Goal: Task Accomplishment & Management: Complete application form

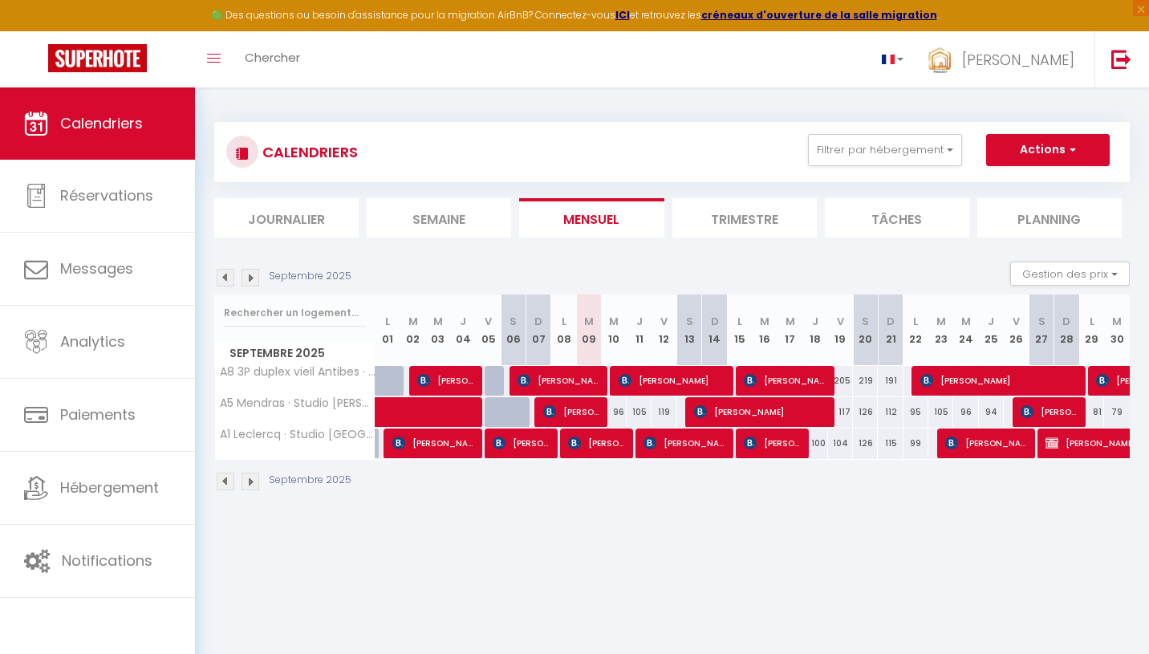
click at [332, 206] on li "Journalier" at bounding box center [286, 217] width 144 height 39
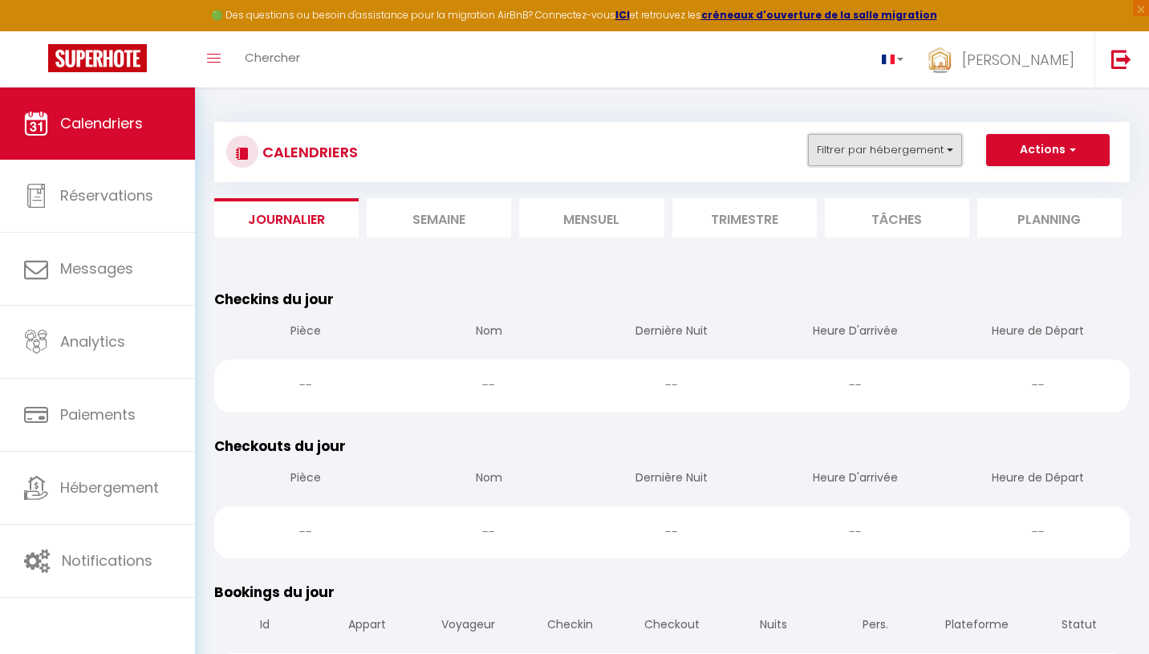
click at [903, 144] on button "Filtrer par hébergement" at bounding box center [885, 150] width 154 height 32
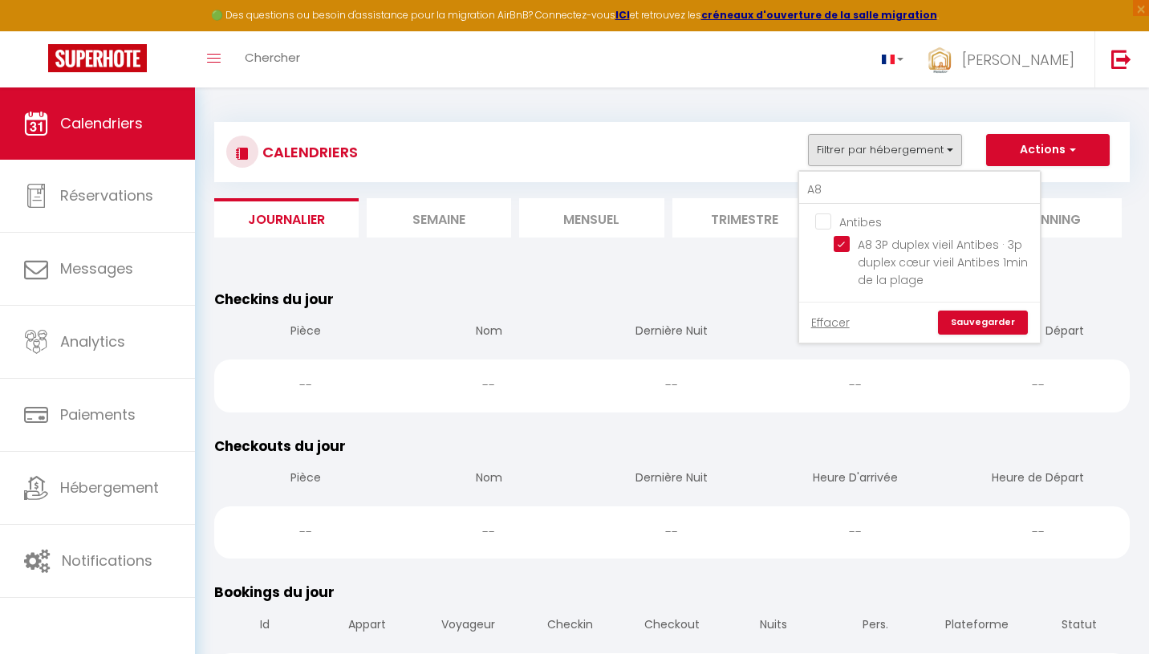
click at [827, 214] on input "Antibes" at bounding box center [935, 221] width 241 height 16
checkbox input "true"
click at [860, 191] on input "A8" at bounding box center [919, 190] width 241 height 29
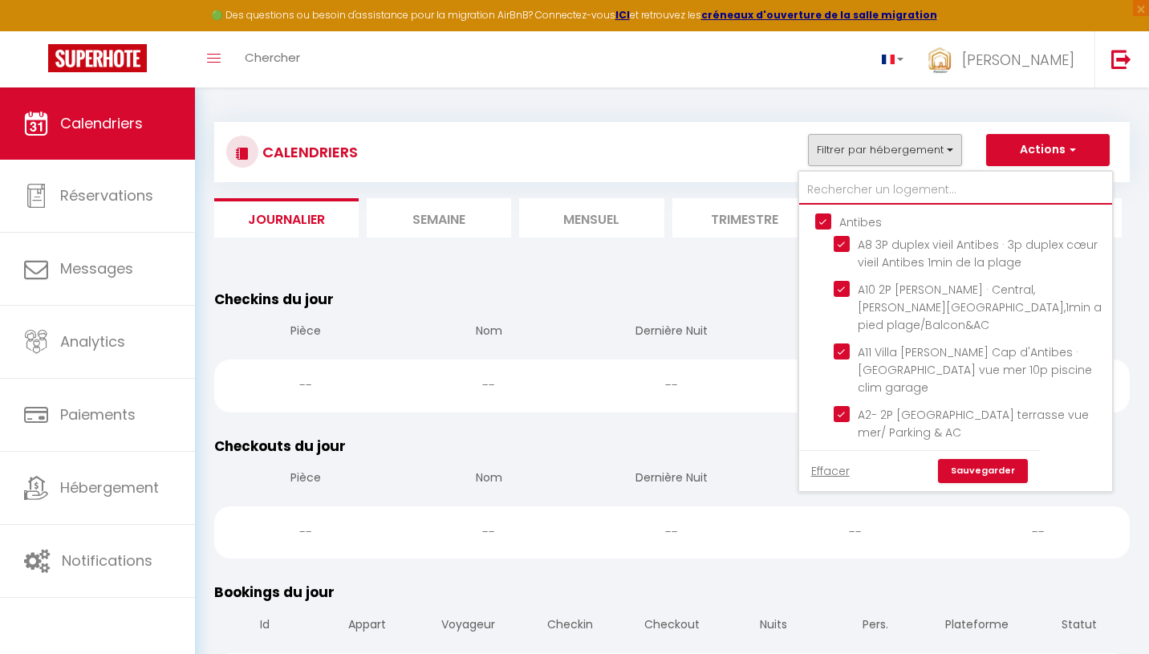
type input "c"
checkbox input "false"
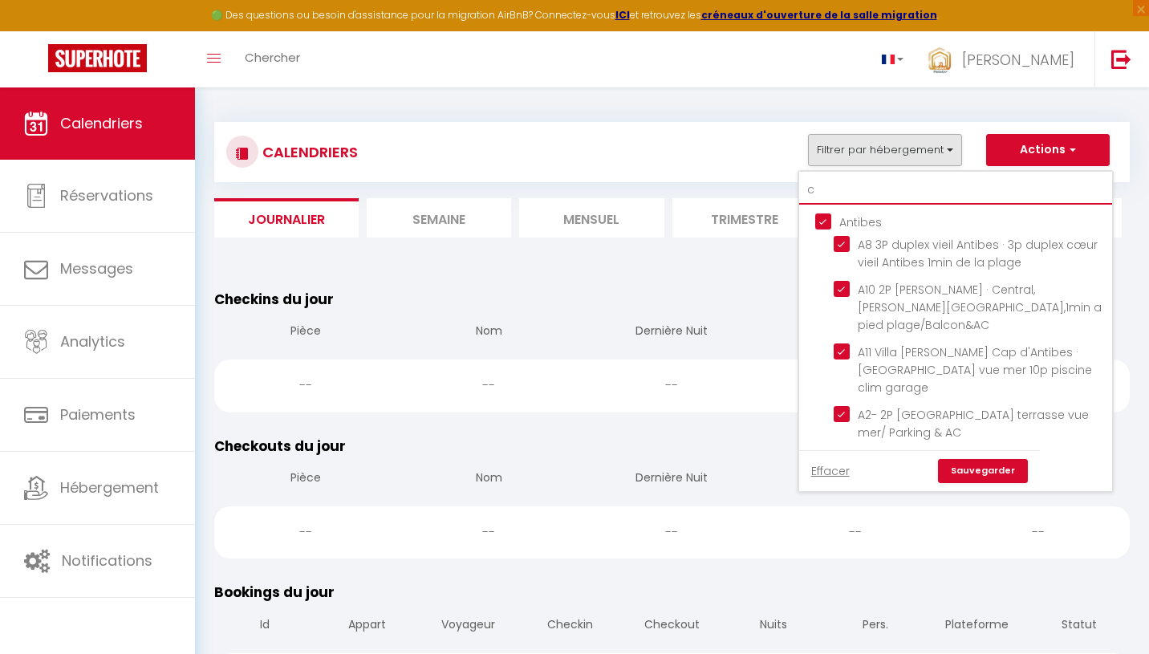
checkbox input "false"
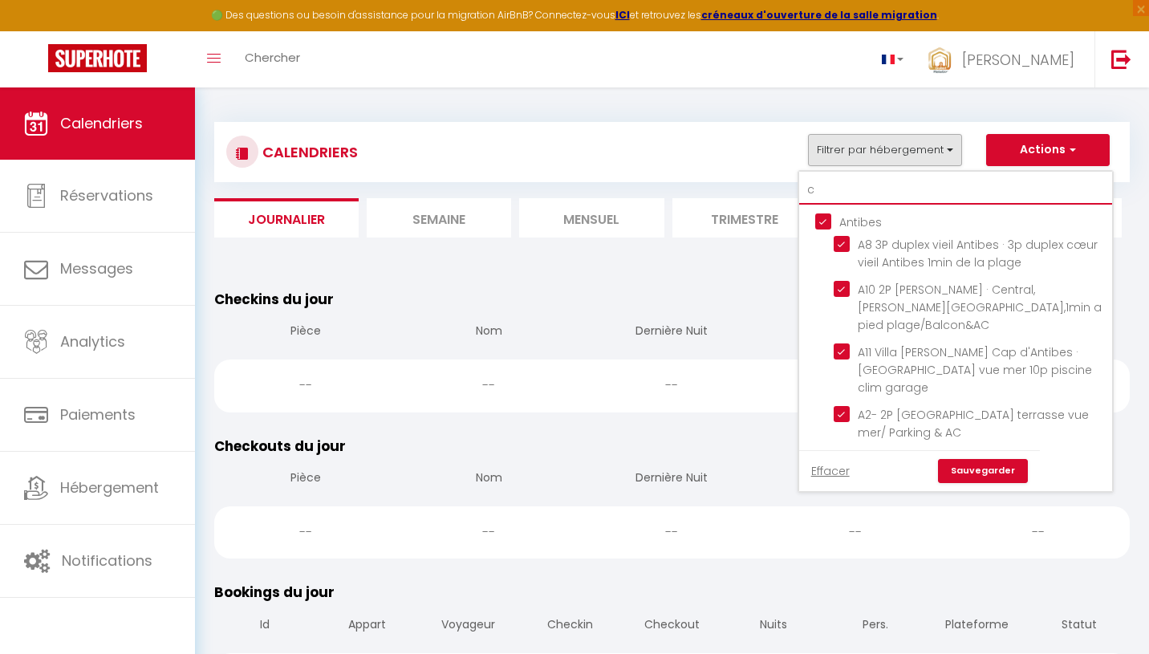
checkbox input "false"
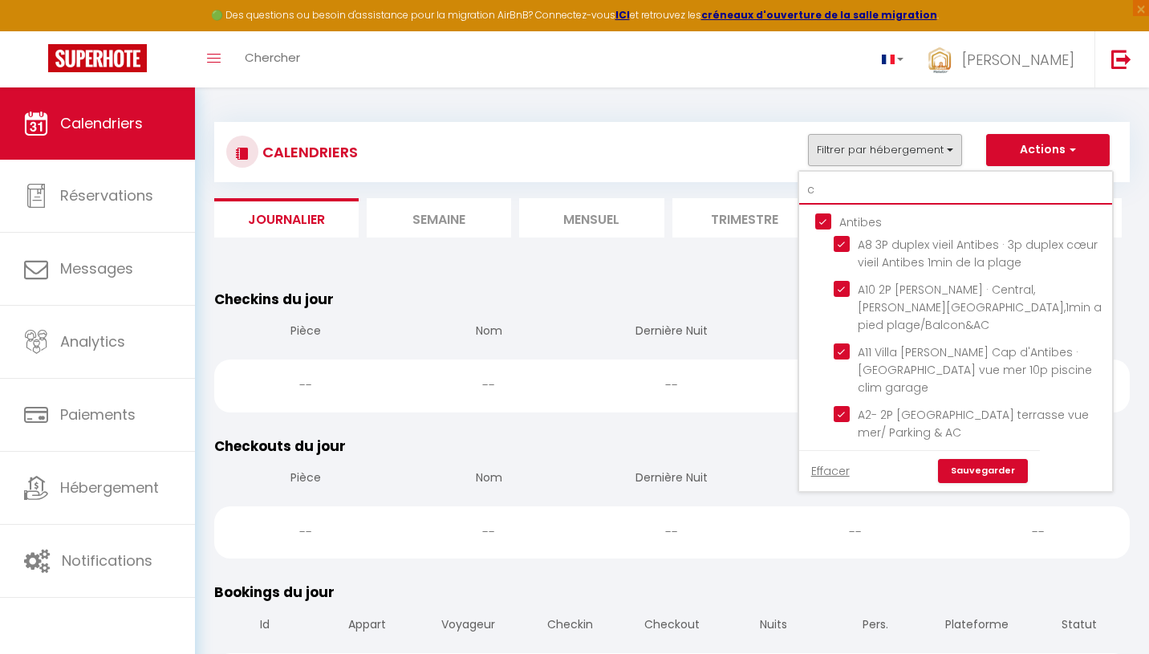
checkbox input "false"
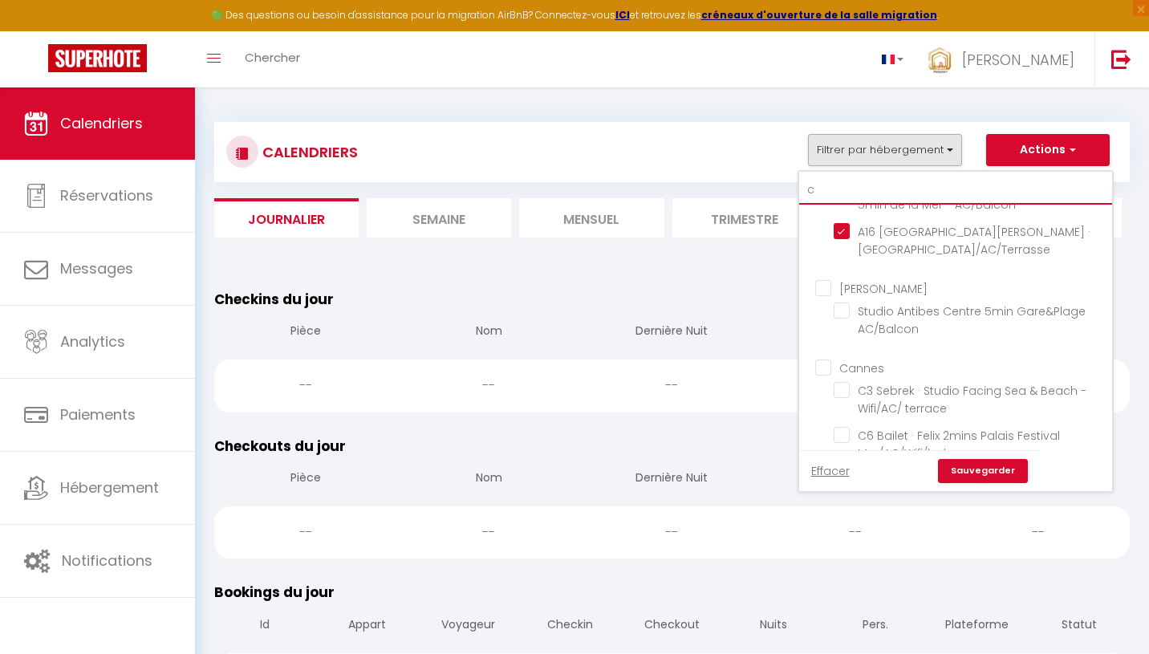
scroll to position [668, 0]
type input "c"
click at [832, 358] on input "Cannes" at bounding box center [971, 366] width 313 height 16
checkbox input "true"
checkbox input "false"
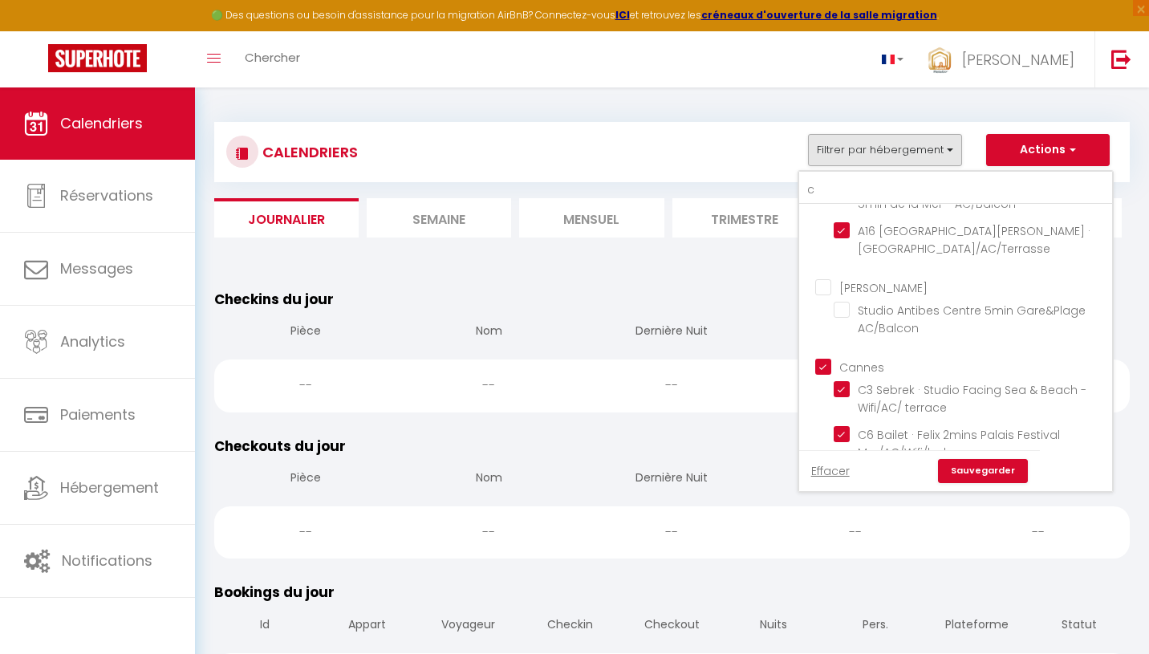
checkbox input "true"
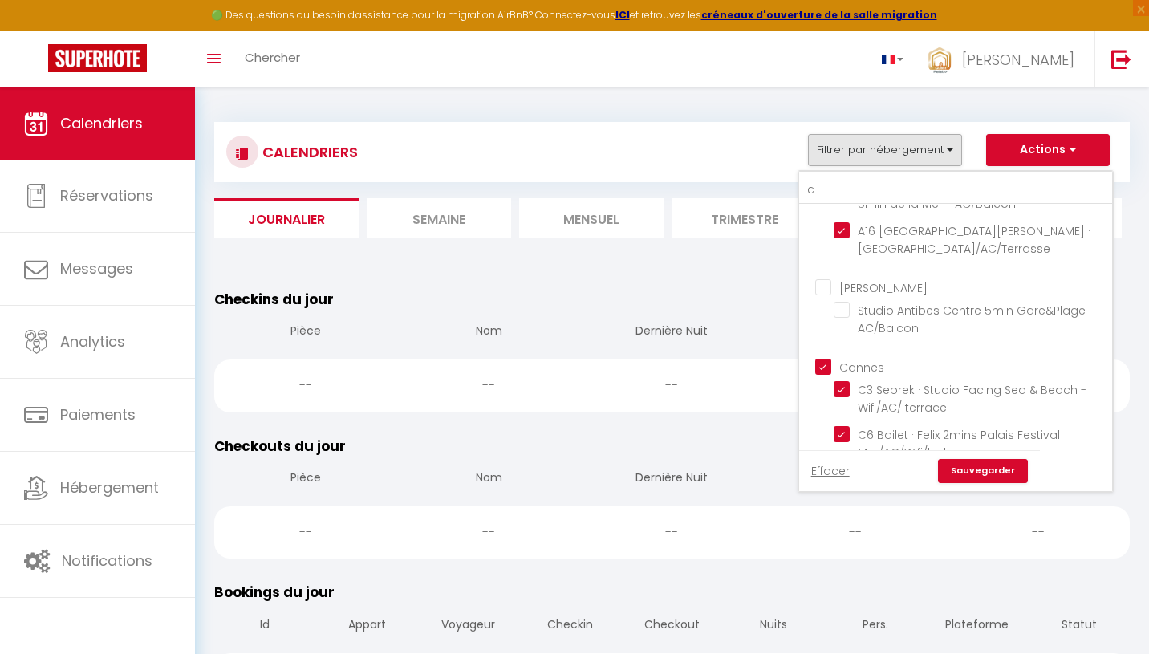
checkbox input "true"
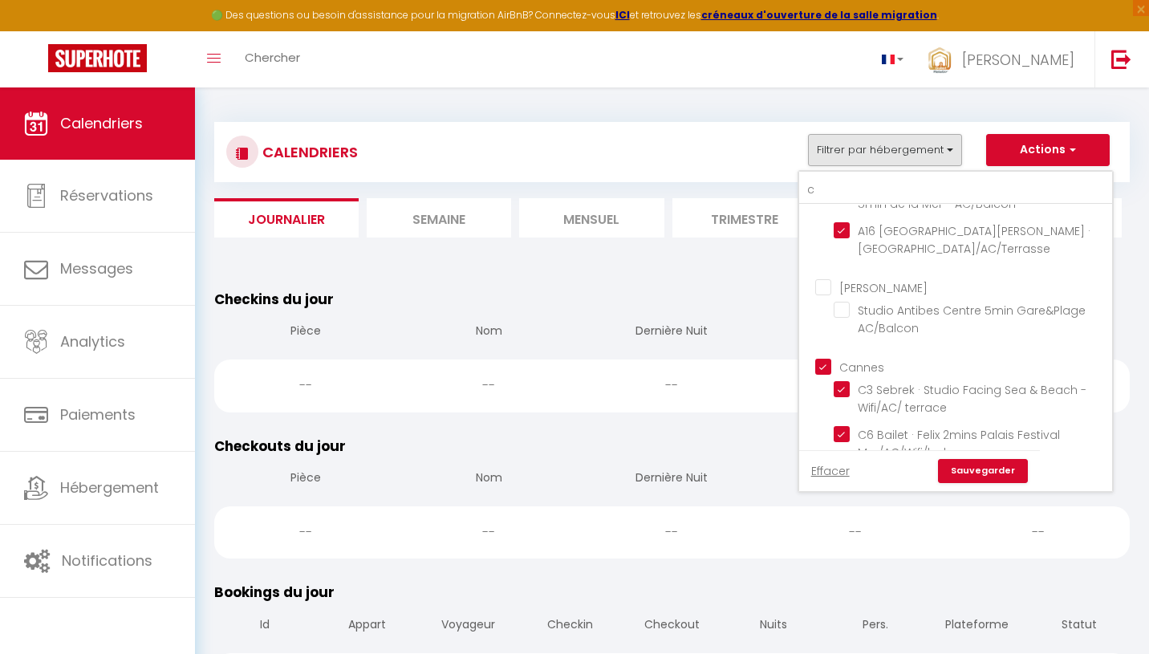
checkbox input "true"
click at [987, 476] on link "Sauvegarder" at bounding box center [983, 471] width 90 height 24
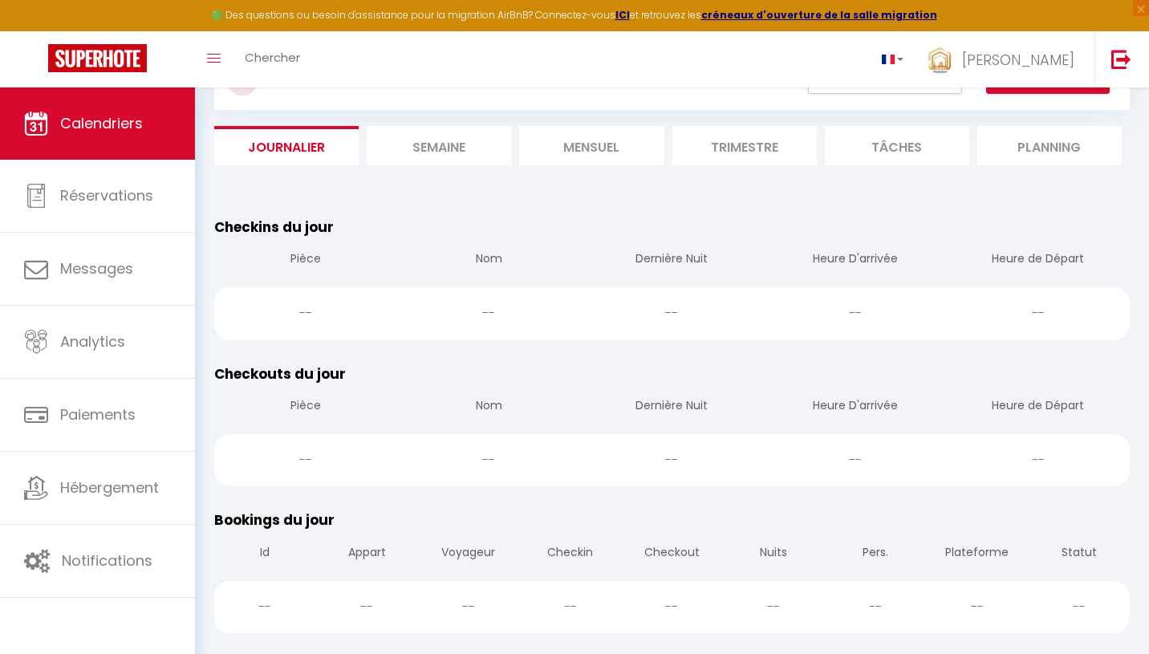
scroll to position [85, 0]
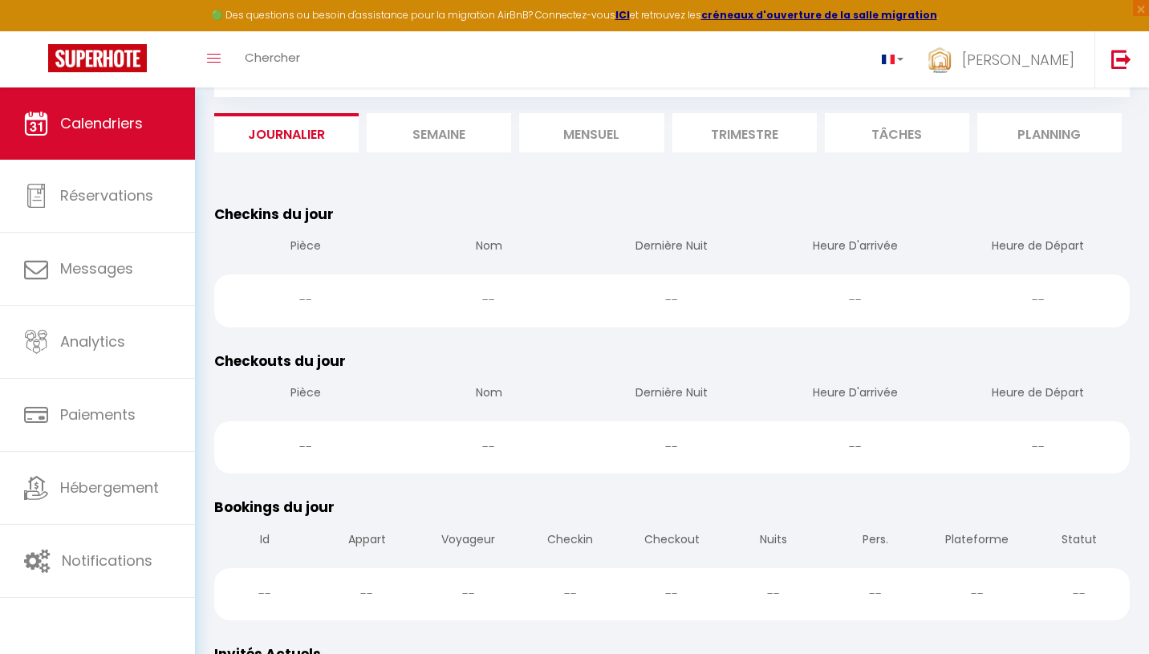
click at [452, 128] on li "Semaine" at bounding box center [439, 132] width 144 height 39
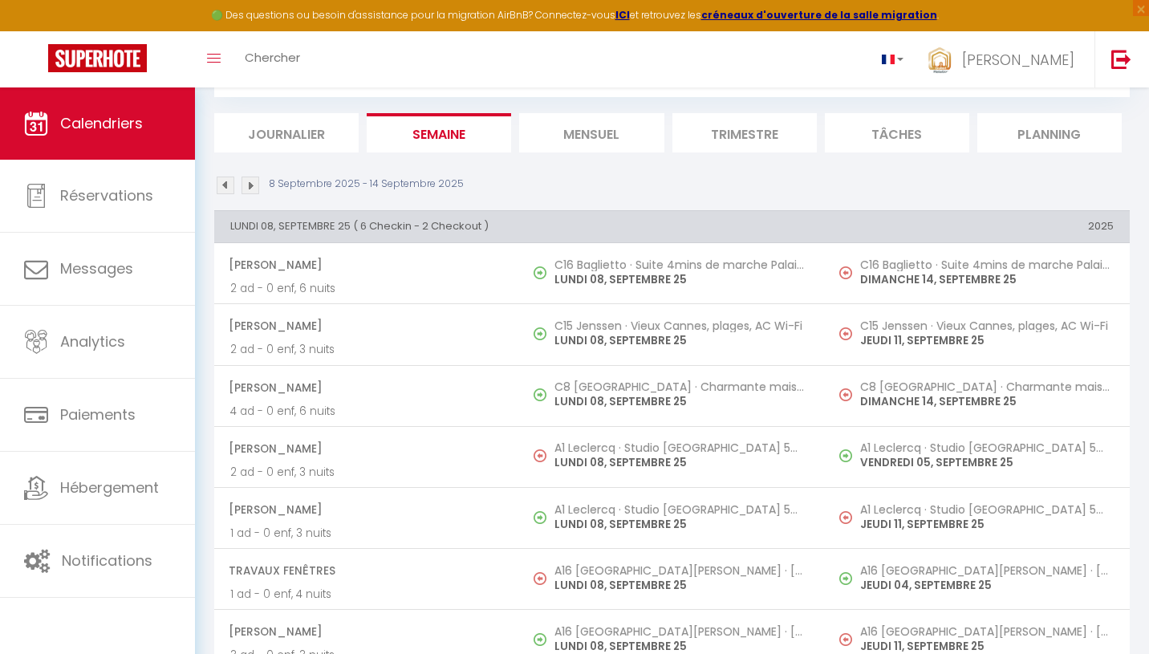
click at [253, 181] on img at bounding box center [251, 186] width 18 height 18
click at [226, 185] on img at bounding box center [226, 186] width 18 height 18
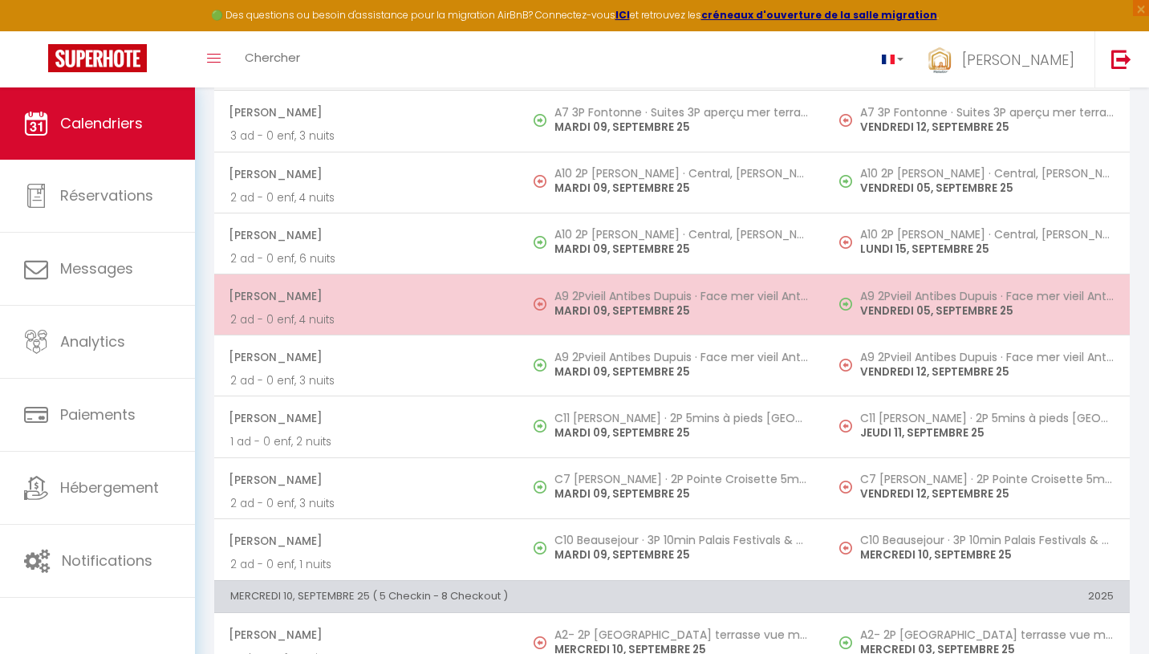
scroll to position [826, 0]
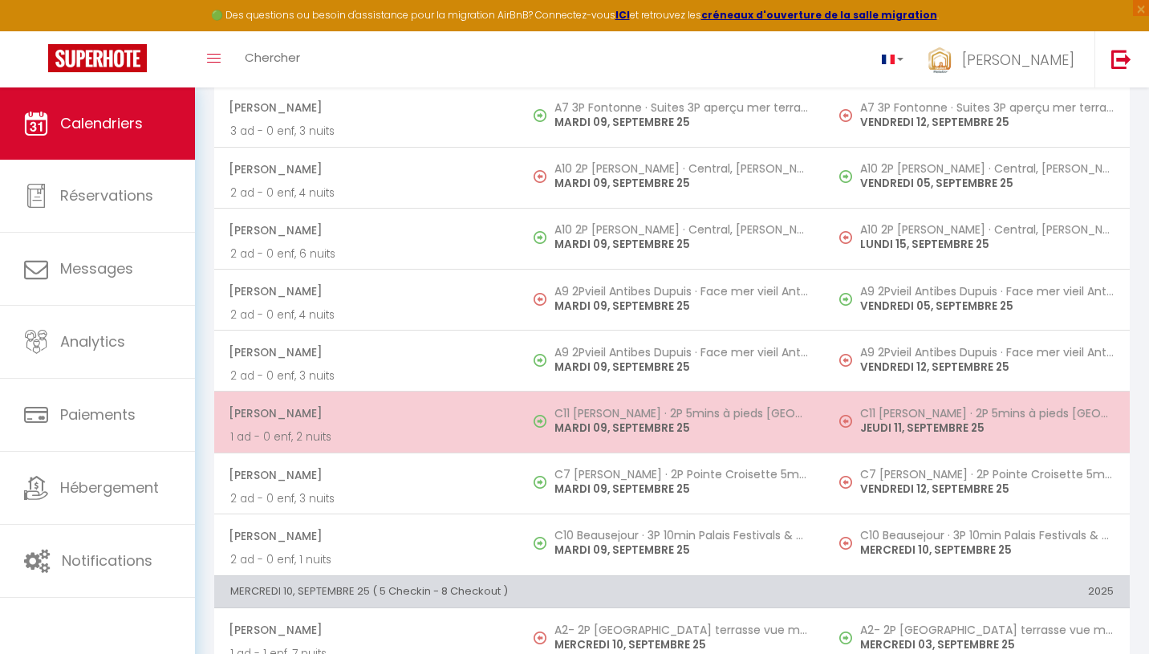
click at [468, 428] on p "1 ad - 0 enf, 2 nuits" at bounding box center [366, 436] width 273 height 17
select select "OK"
select select "KO"
select select "0"
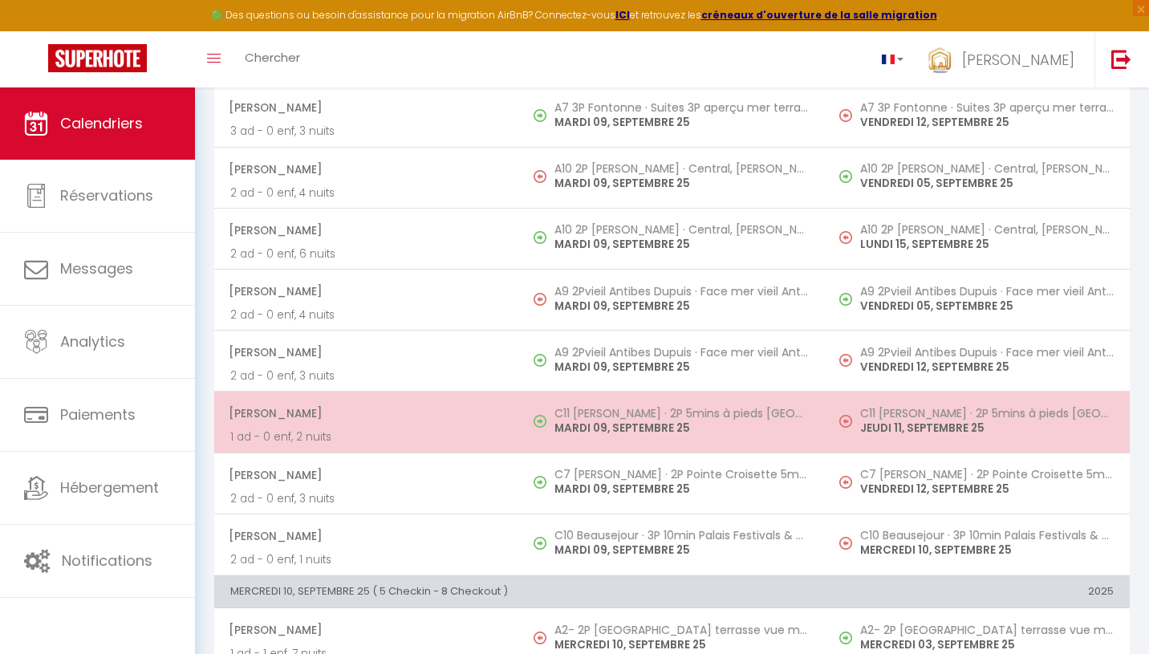
select select "1"
select select
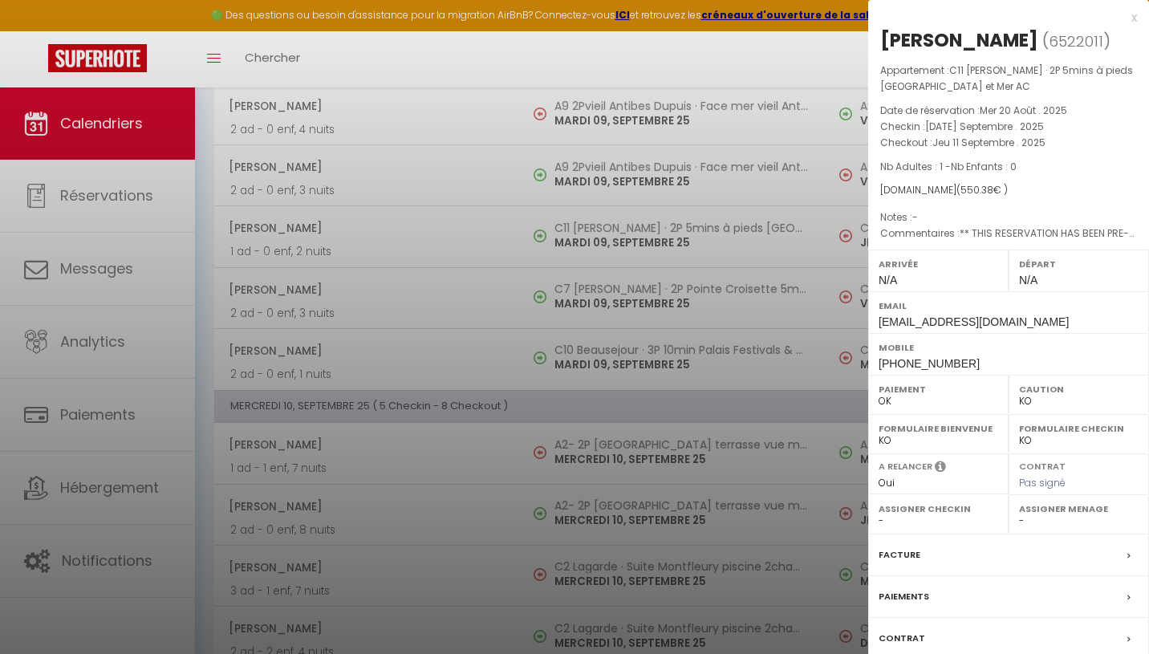
scroll to position [1086, 0]
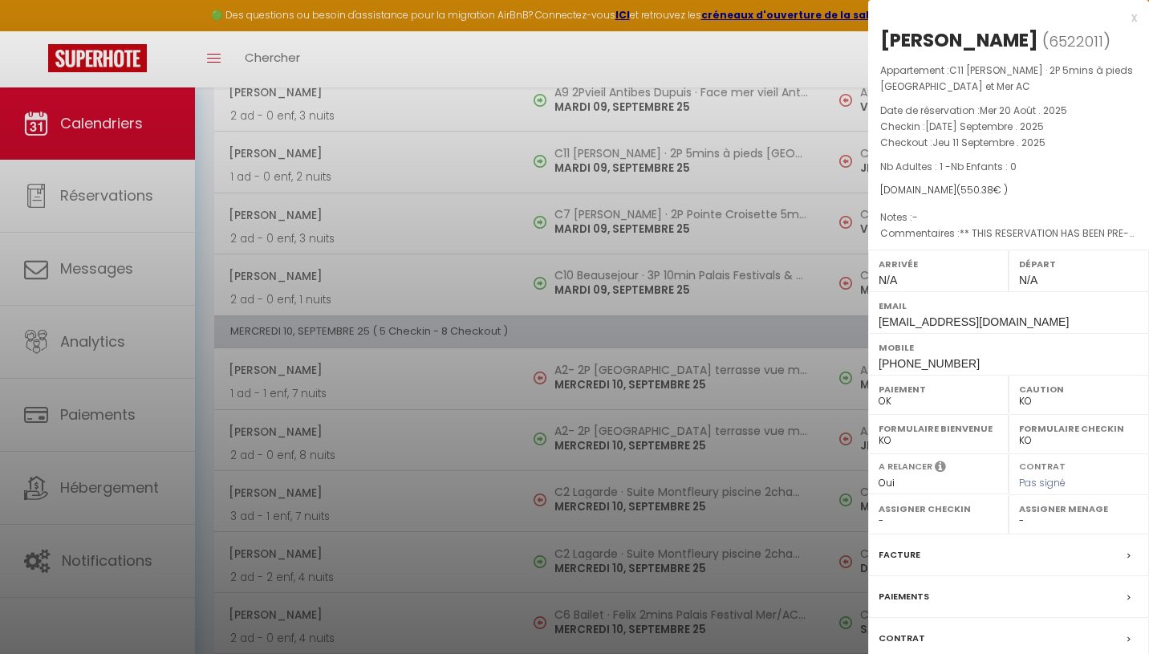
click at [915, 638] on label "Contrat" at bounding box center [902, 638] width 47 height 17
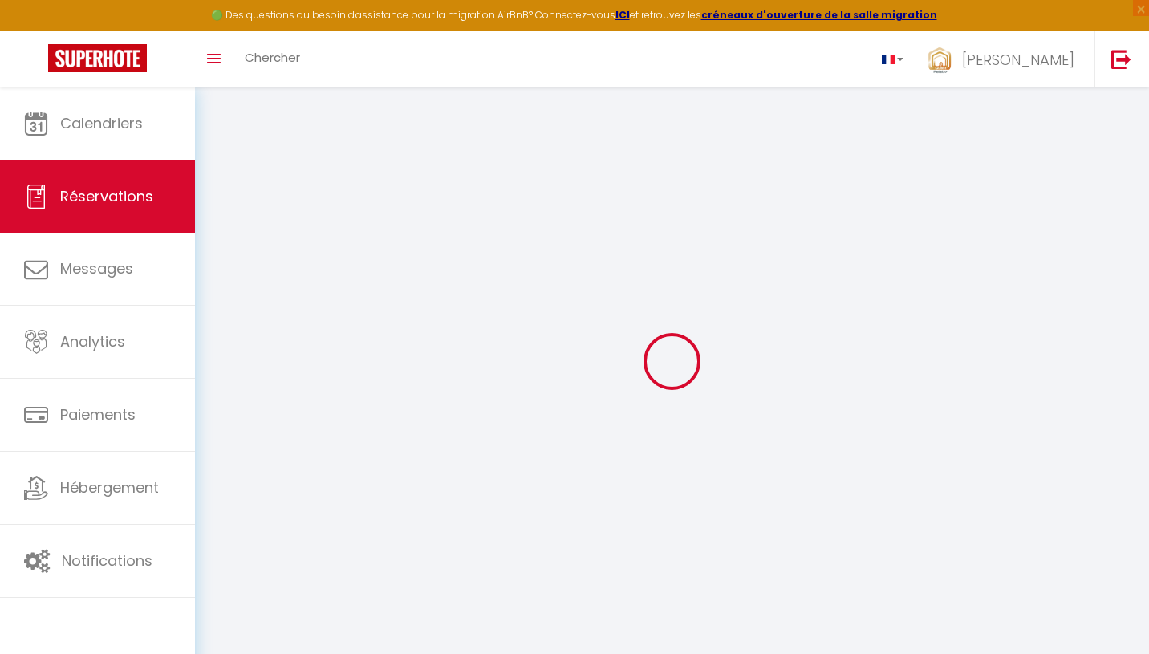
type input "[PERSON_NAME]"
type input "[EMAIL_ADDRESS][DOMAIN_NAME]"
type input "[PHONE_NUMBER]"
select select "GB"
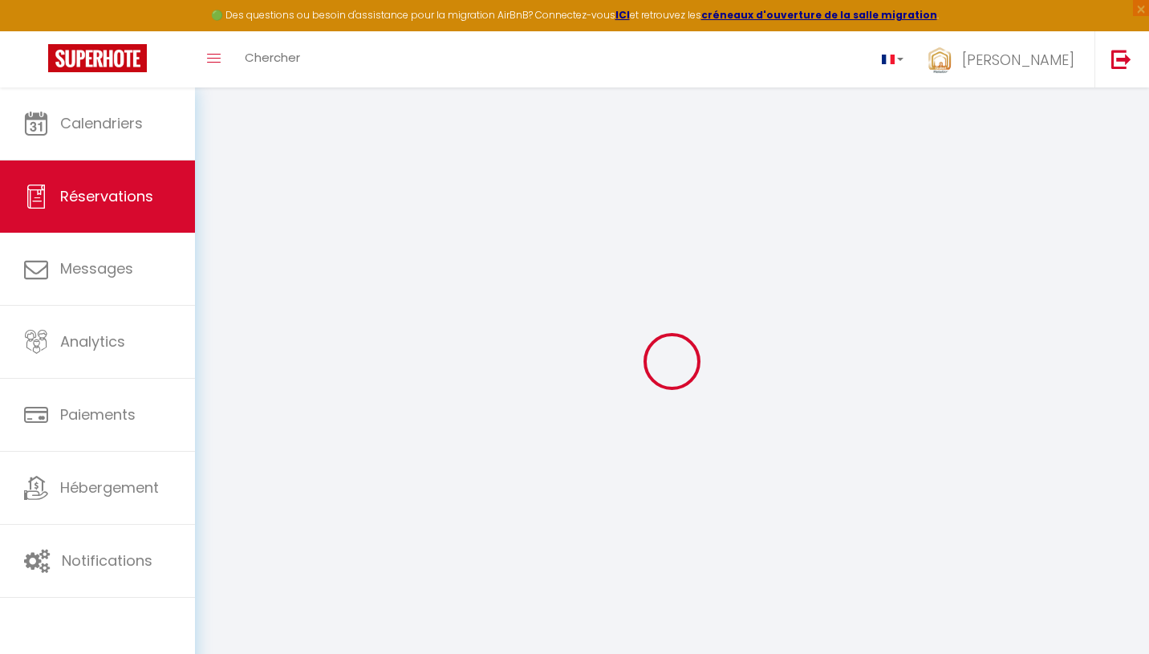
type input "91.74"
type input "7.71"
select select "29018"
select select "1"
select select
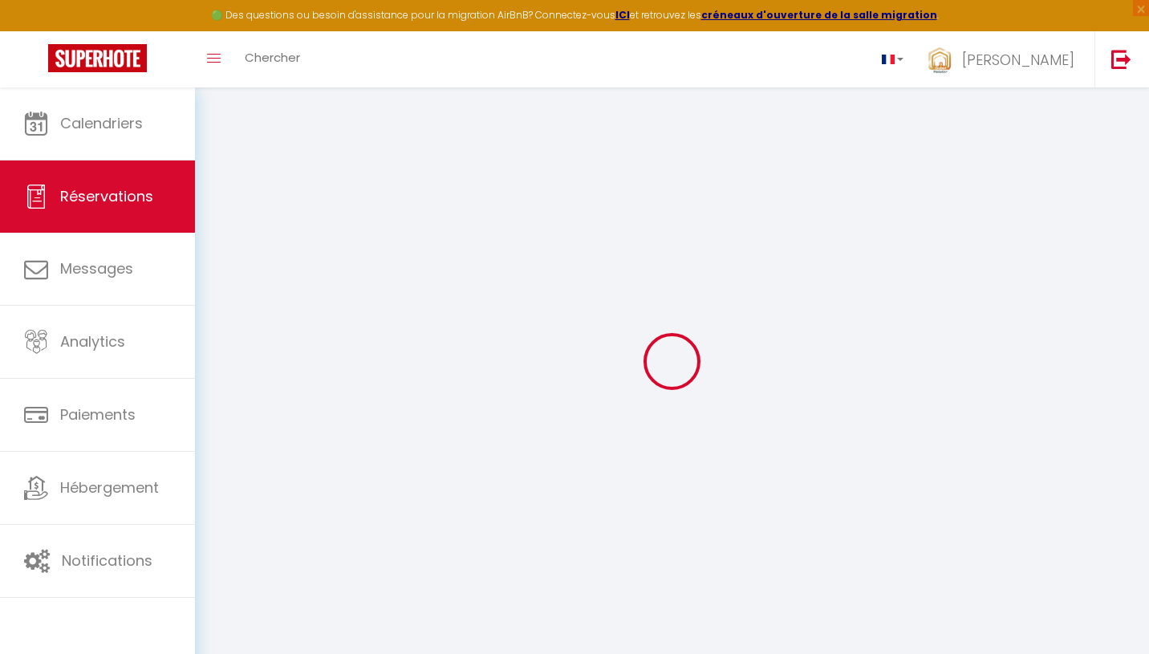
select select
type input "1"
select select "12"
select select
type input "474.66"
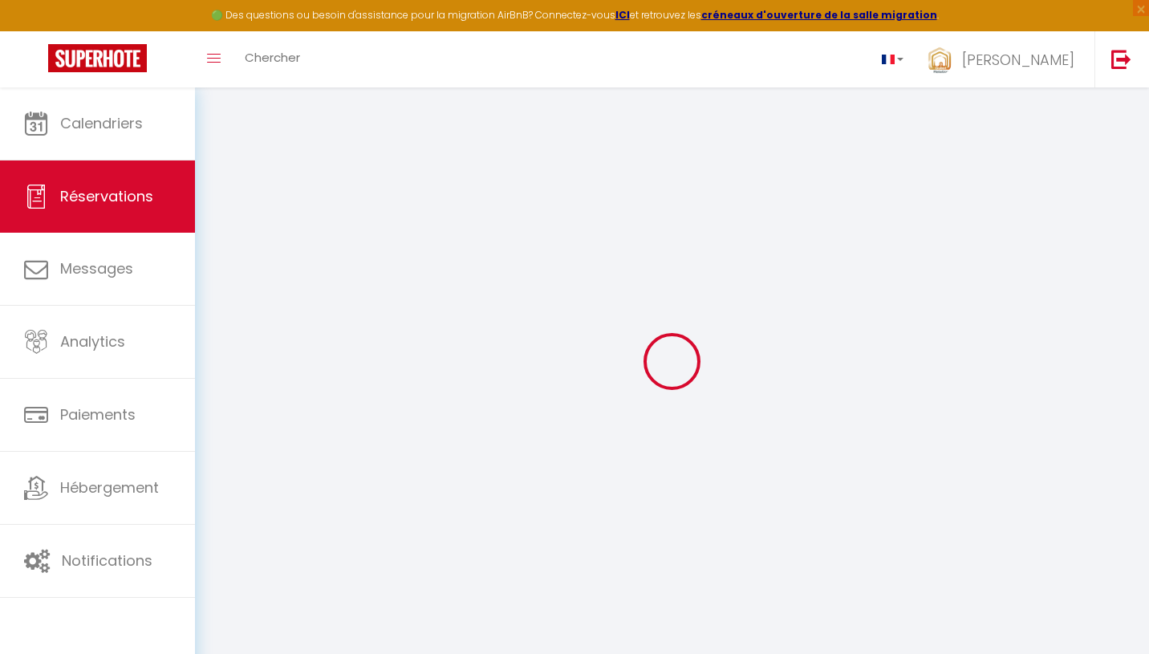
checkbox input "false"
select select "2"
type input "0"
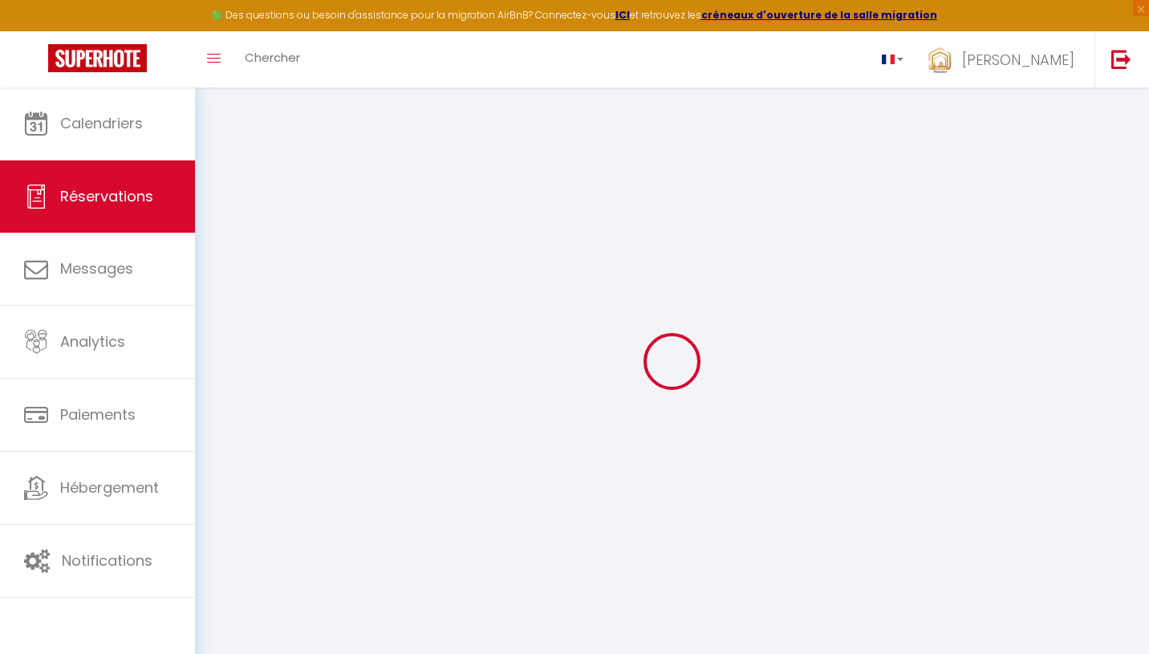
select select
select select "14"
checkbox input "false"
select select
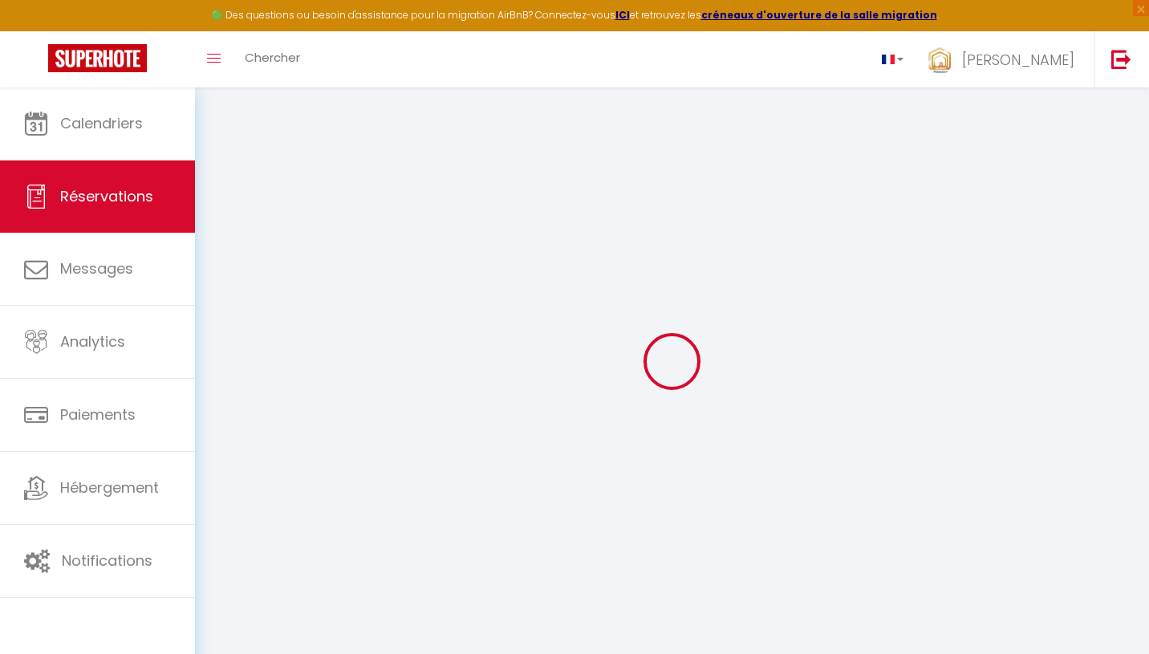
select select
checkbox input "false"
select select
checkbox input "false"
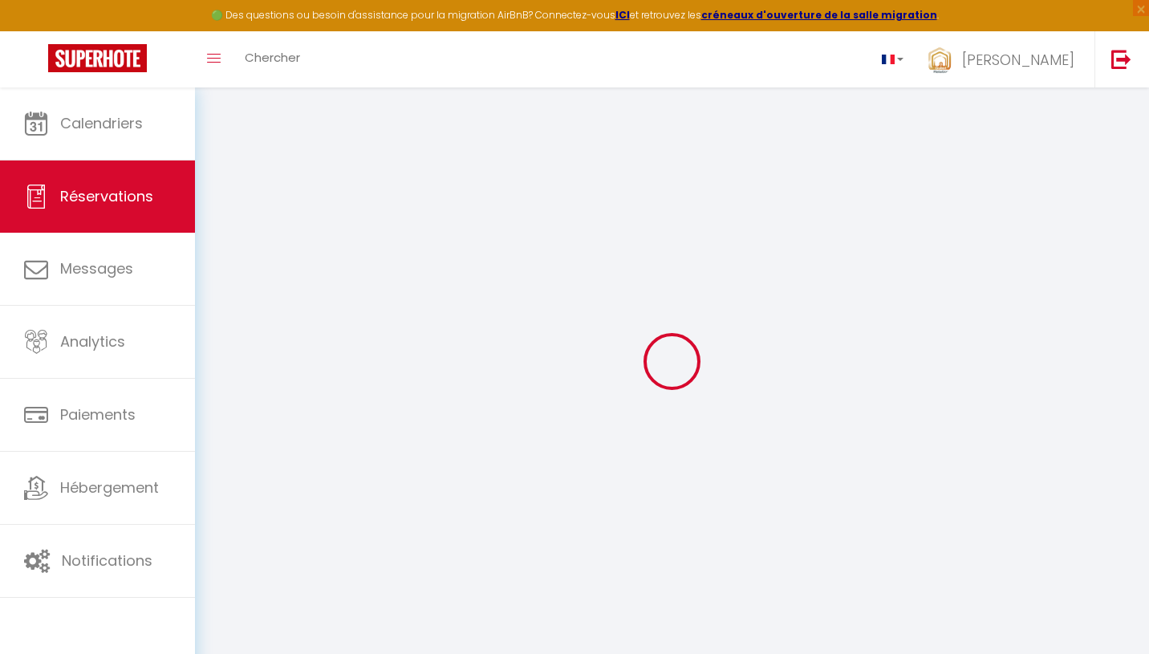
select select
checkbox input "false"
type textarea "** THIS RESERVATION HAS BEEN PRE-PAID ** Reservation has a cancellation grace p…"
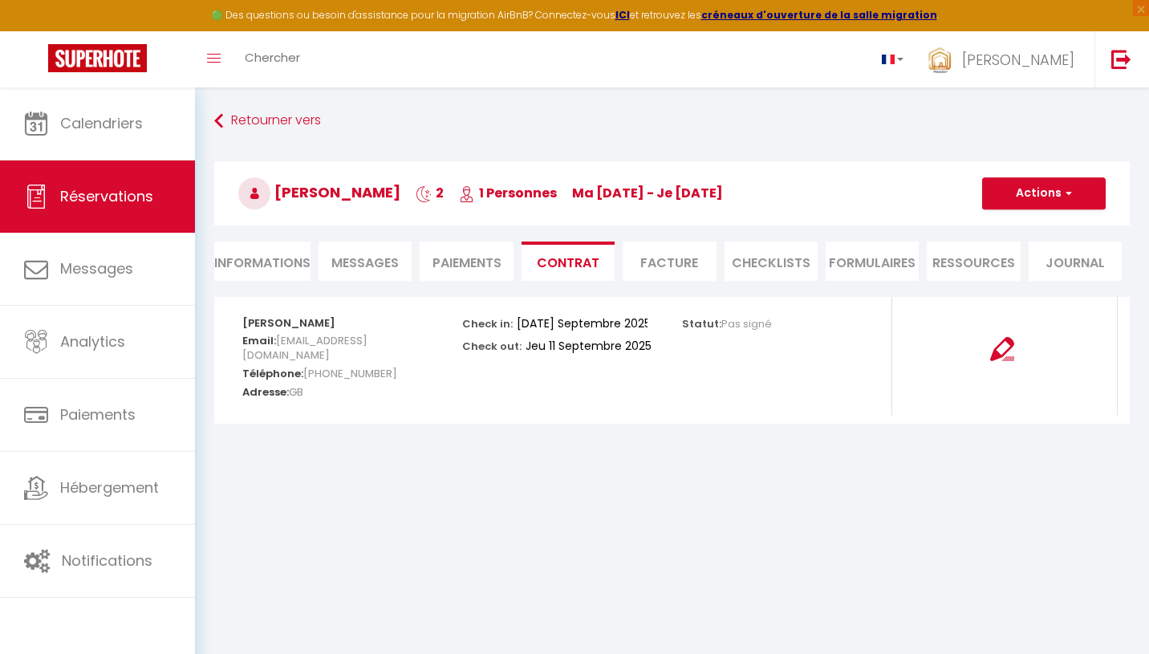
click at [384, 266] on span "Messages" at bounding box center [364, 263] width 67 height 18
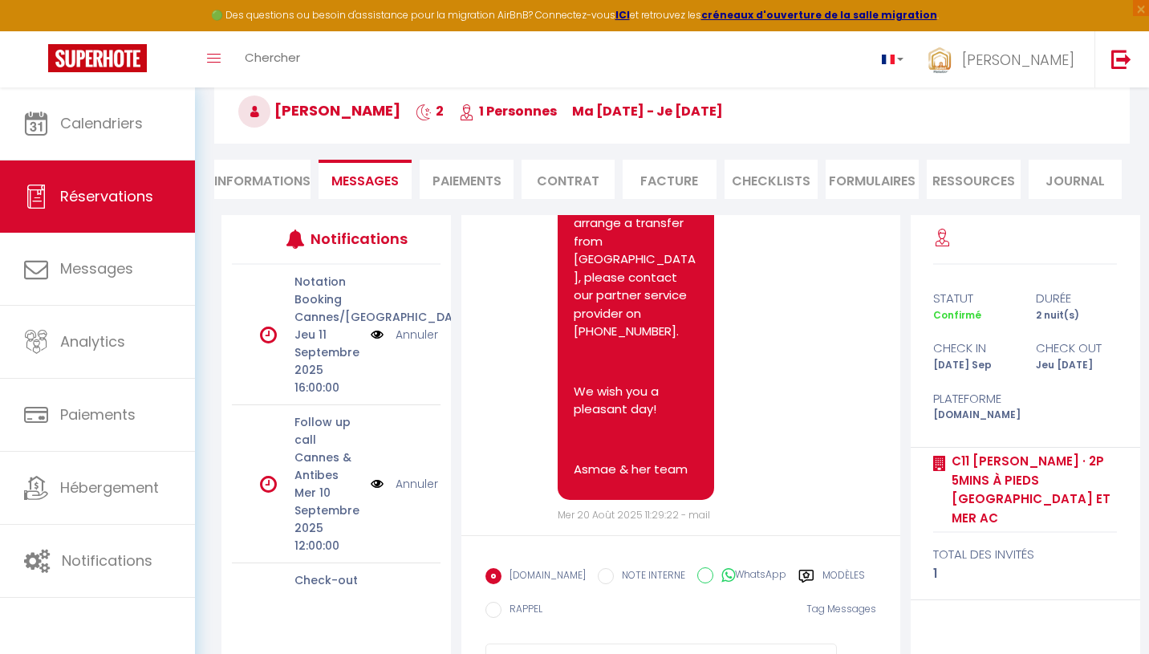
scroll to position [540, 0]
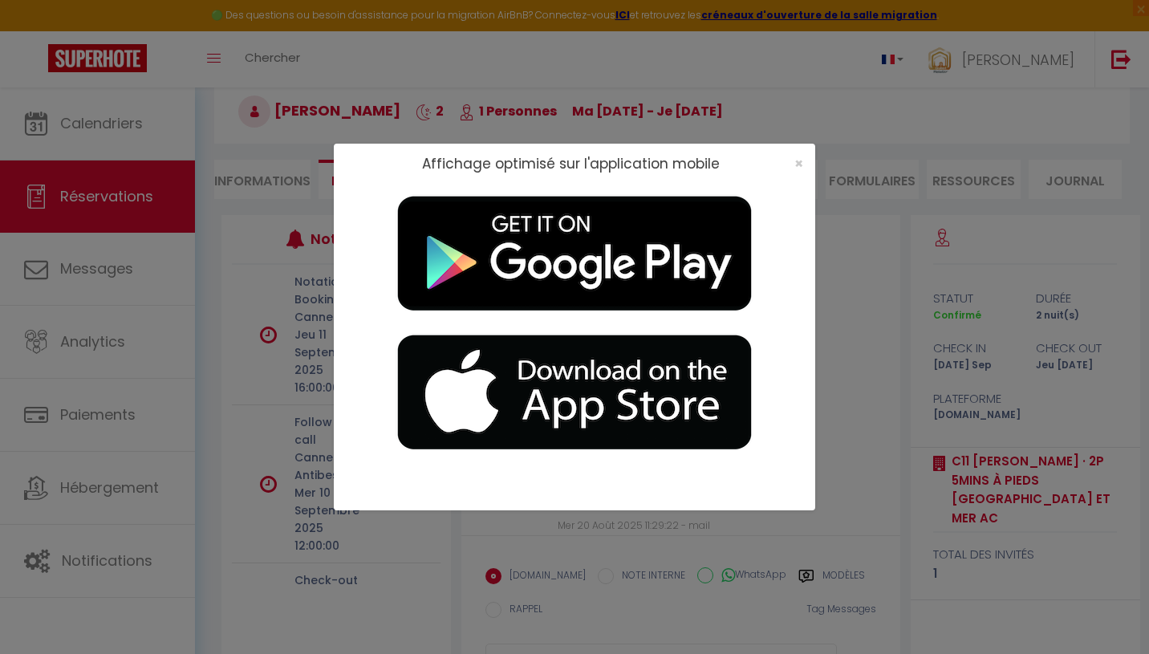
click at [803, 166] on div "×" at bounding box center [793, 164] width 40 height 16
click at [797, 157] on span "×" at bounding box center [798, 163] width 9 height 20
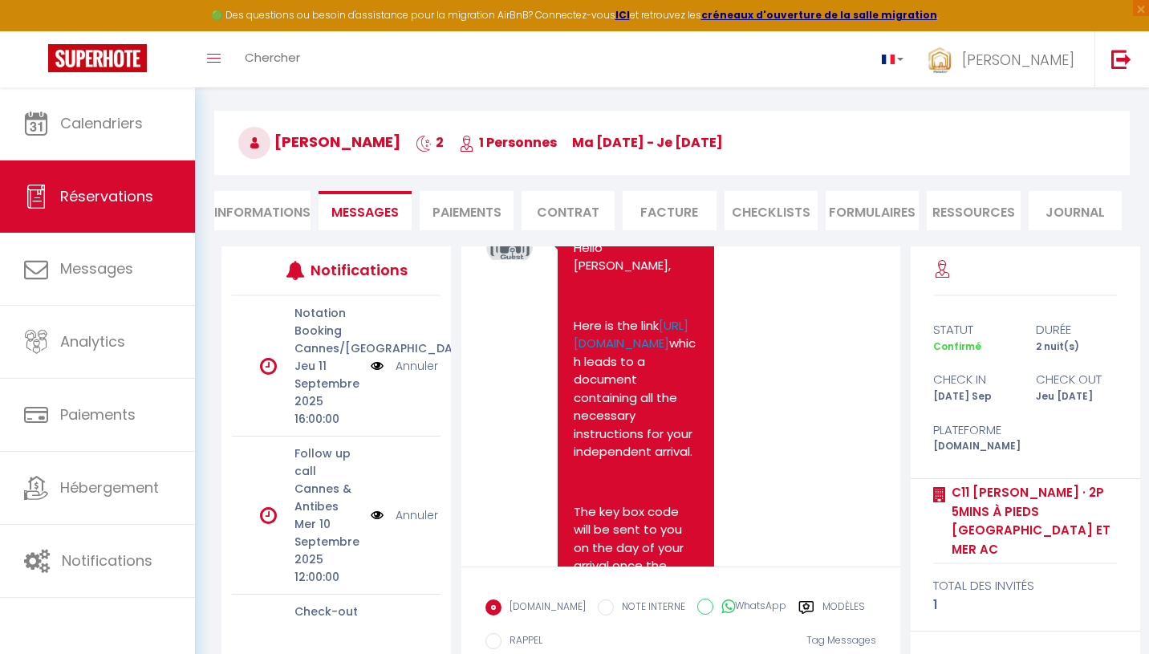
scroll to position [68, 0]
